Goal: Task Accomplishment & Management: Use online tool/utility

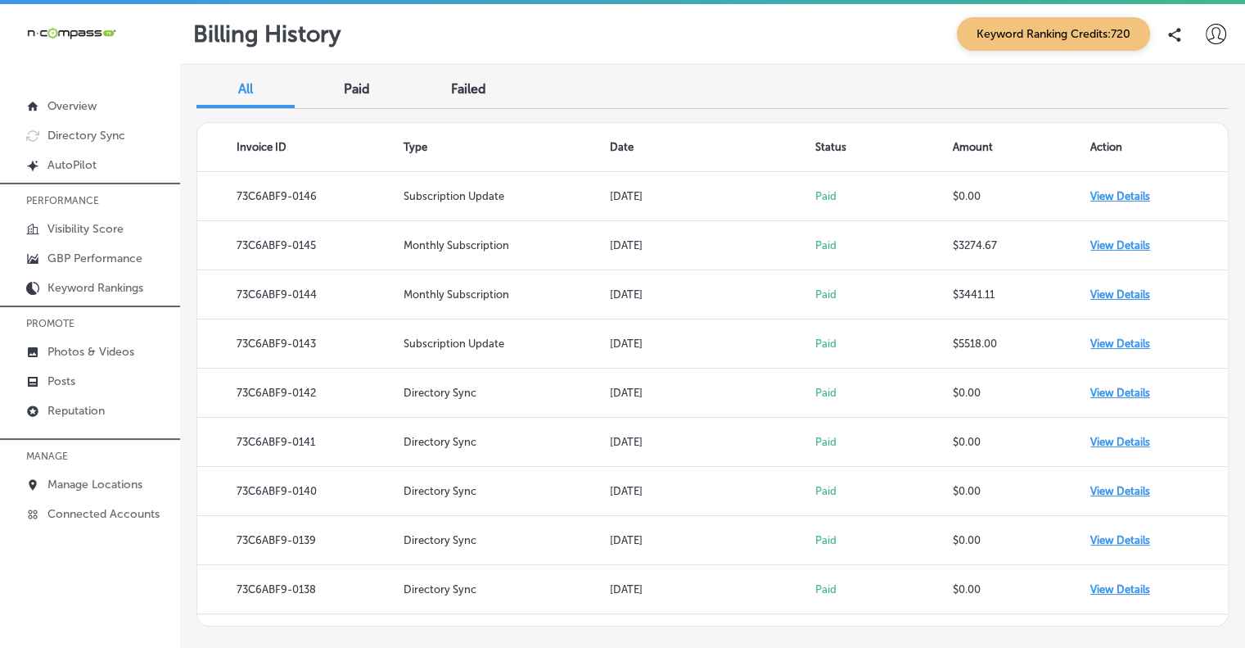
click at [88, 424] on div at bounding box center [90, 429] width 180 height 10
click at [88, 412] on p "Reputation" at bounding box center [75, 411] width 57 height 14
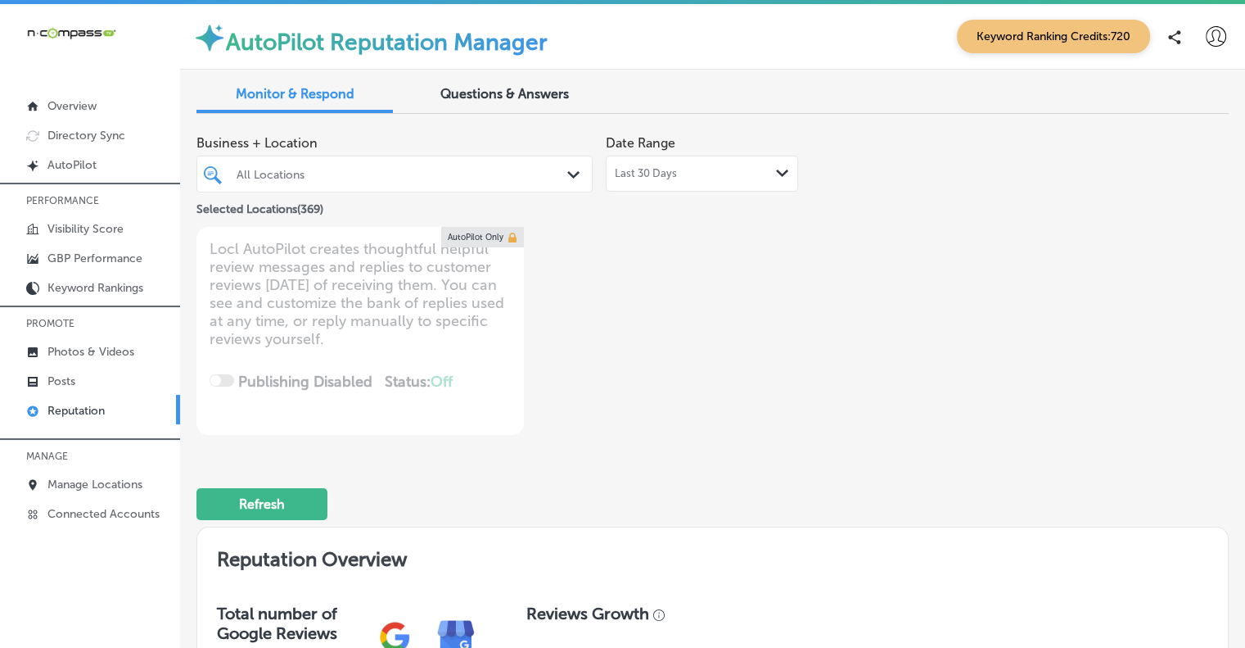
click at [573, 171] on icon "Path Created with Sketch." at bounding box center [573, 174] width 12 height 7
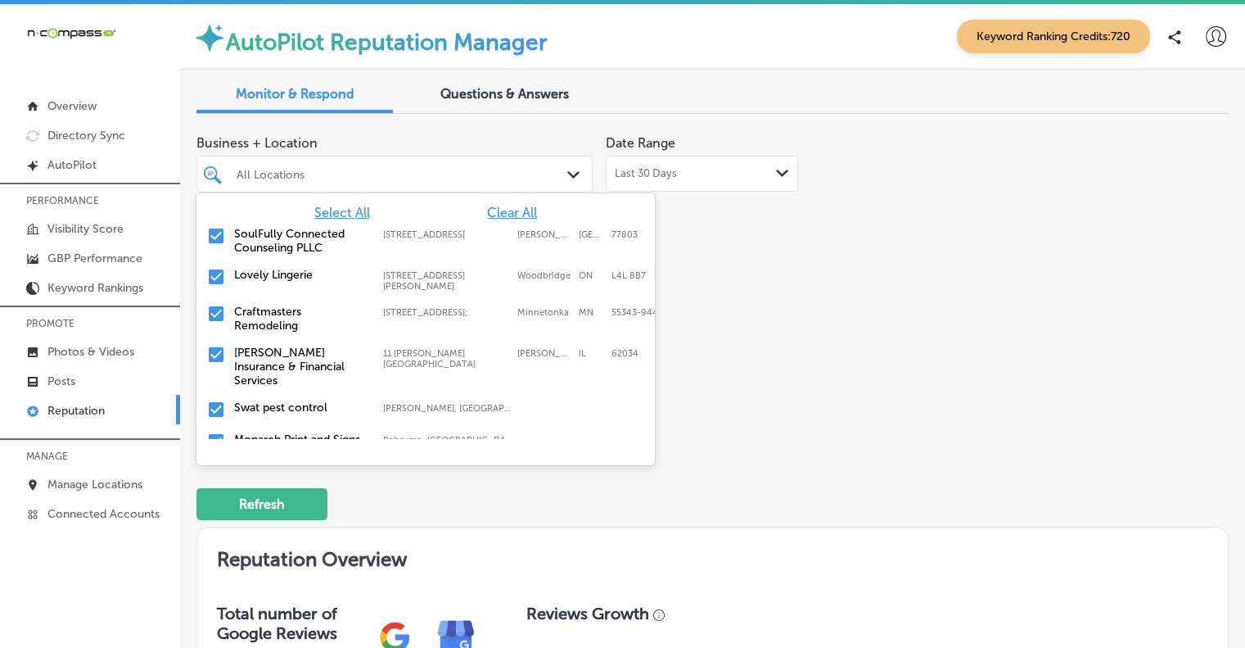
click at [511, 205] on span "Clear All" at bounding box center [512, 213] width 50 height 16
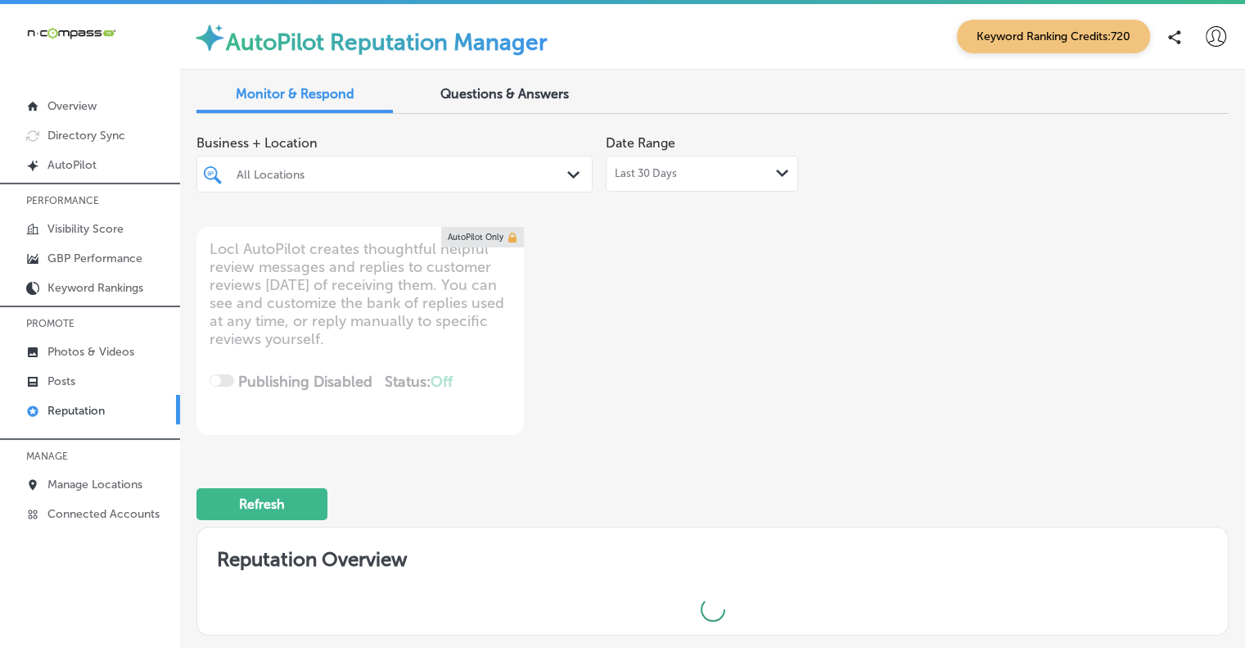
type textarea "x"
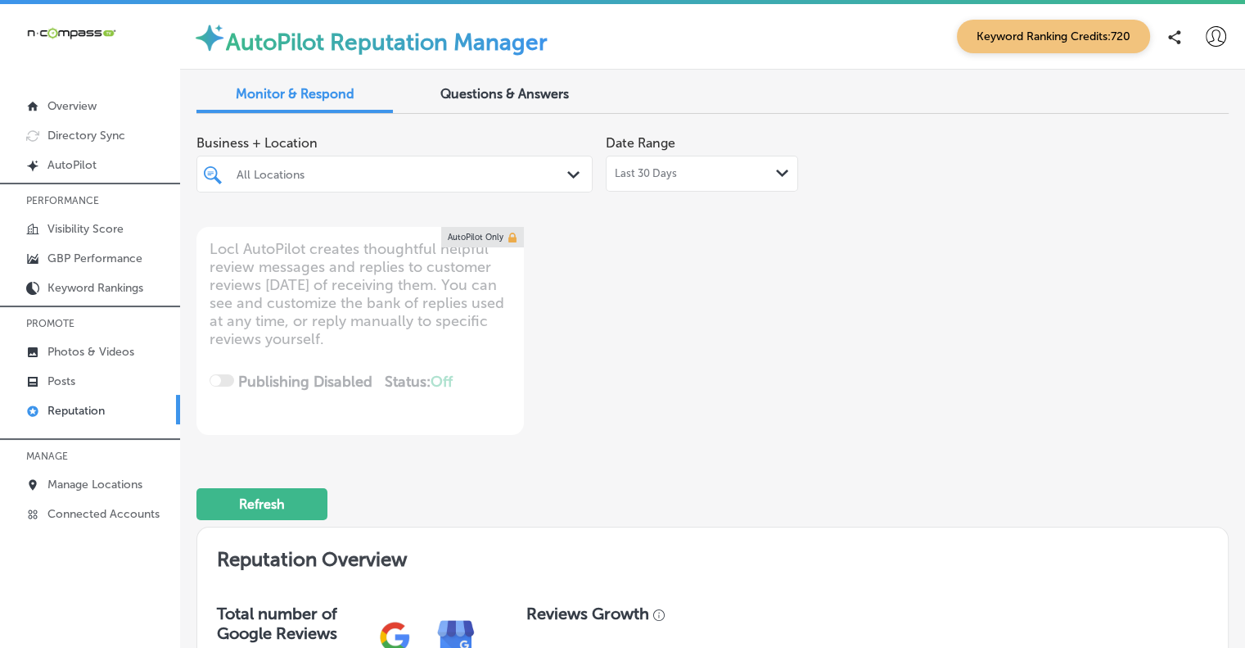
drag, startPoint x: 321, startPoint y: 177, endPoint x: 511, endPoint y: 162, distance: 190.5
click at [321, 177] on div "All Locations" at bounding box center [403, 174] width 332 height 14
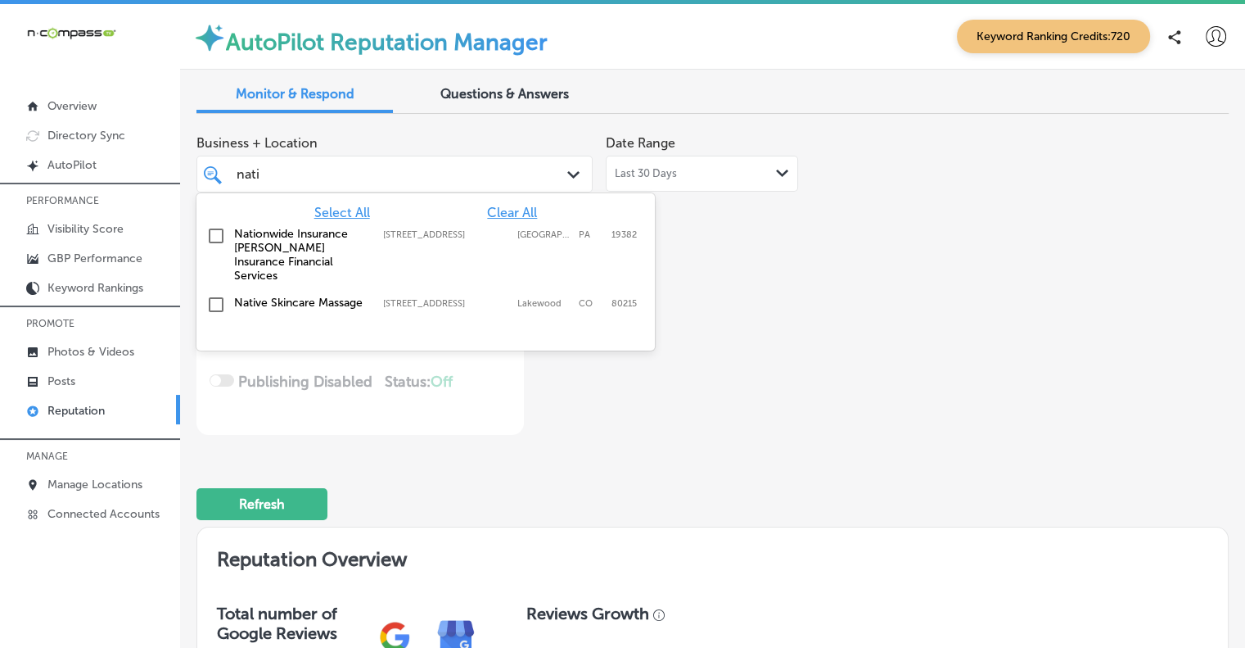
type input "nativ"
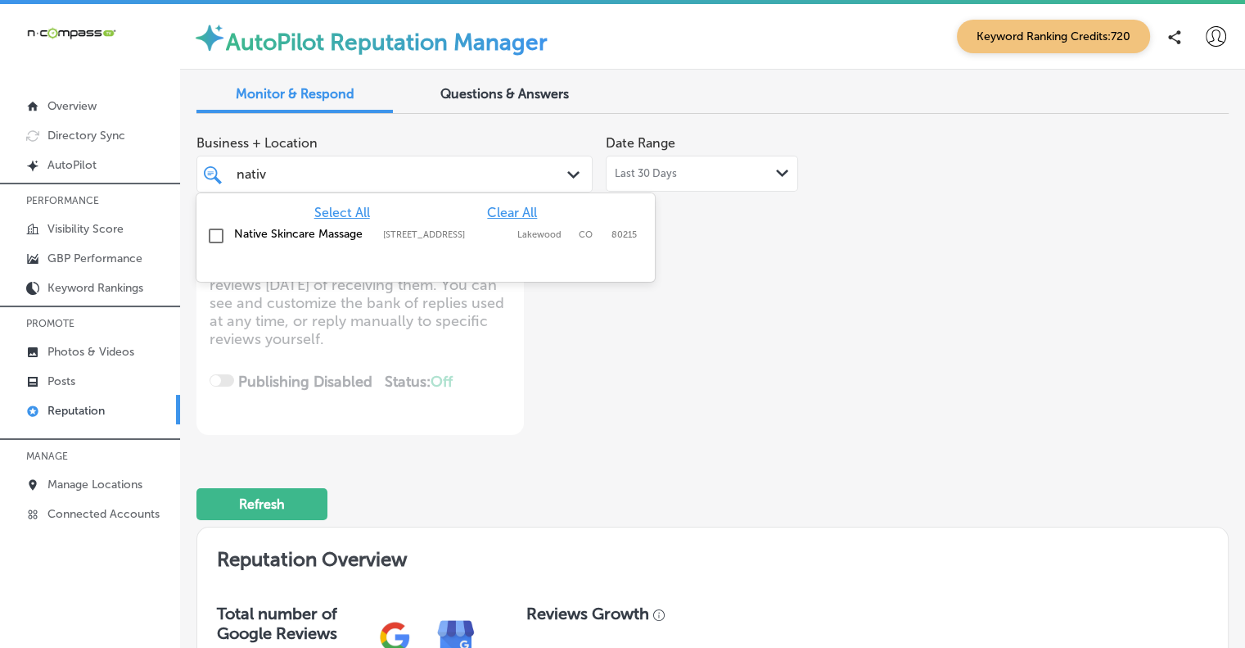
click at [213, 229] on input "checkbox" at bounding box center [216, 236] width 20 height 20
type textarea "x"
type input "nativ"
click at [704, 270] on div "Business + Location option [STREET_ADDRESS]. option [STREET_ADDRESS]. 2 results…" at bounding box center [506, 281] width 620 height 308
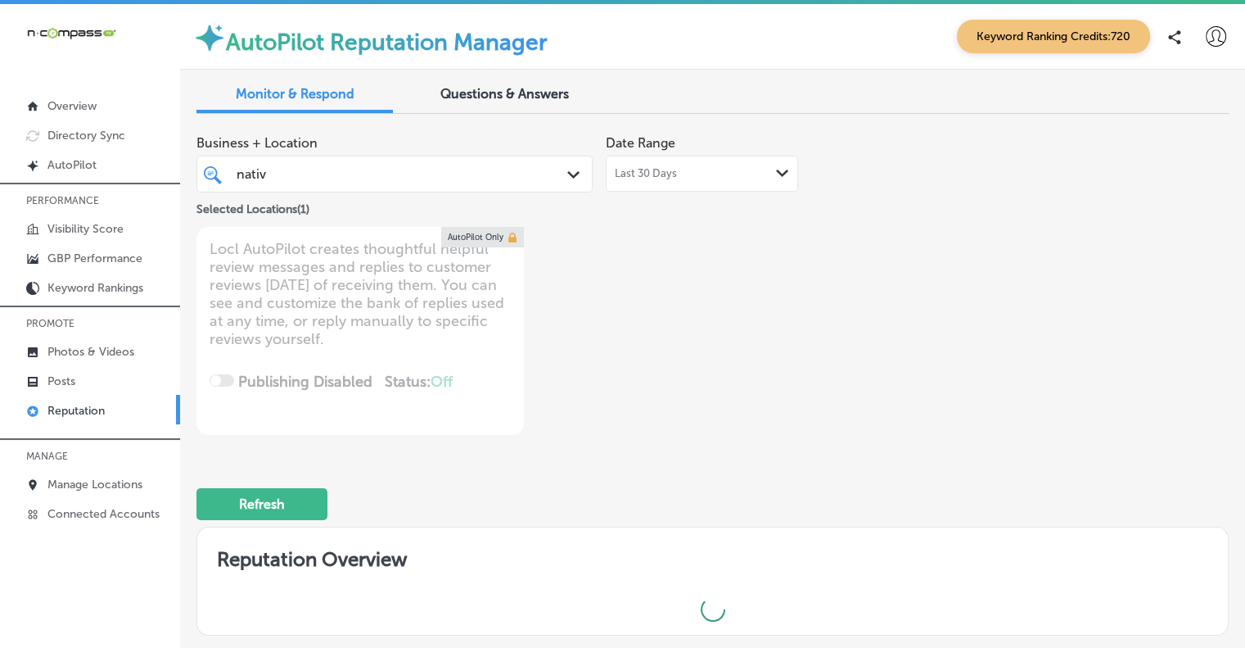
type textarea "x"
